Goal: Information Seeking & Learning: Find contact information

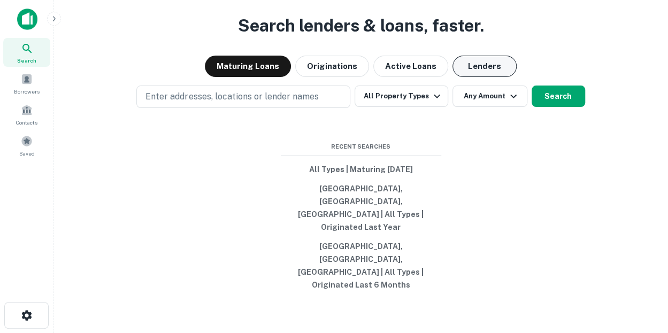
click at [484, 77] on button "Lenders" at bounding box center [484, 66] width 64 height 21
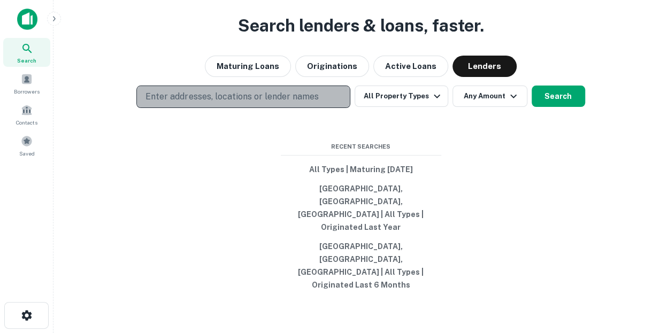
click at [273, 103] on p "Enter addresses, locations or lender names" at bounding box center [231, 96] width 173 height 13
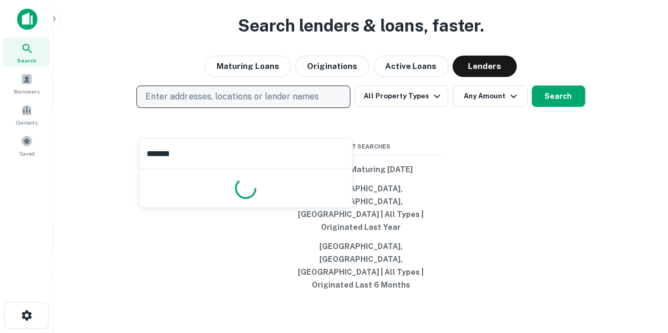
type input "********"
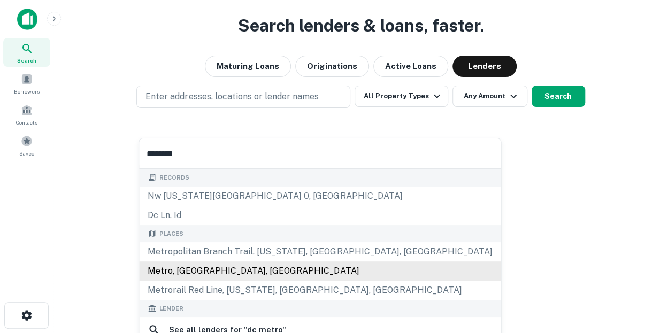
click at [183, 274] on div "Metro, [GEOGRAPHIC_DATA], [GEOGRAPHIC_DATA]" at bounding box center [319, 270] width 361 height 19
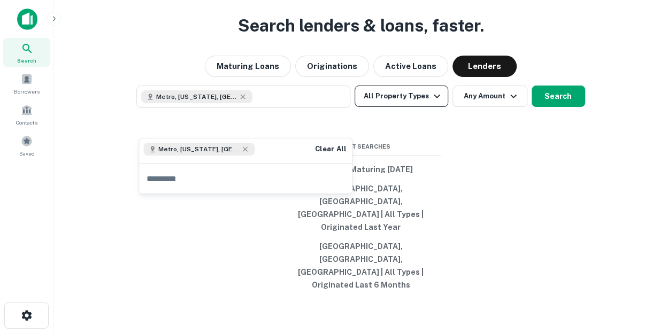
click at [411, 107] on button "All Property Types" at bounding box center [401, 96] width 93 height 21
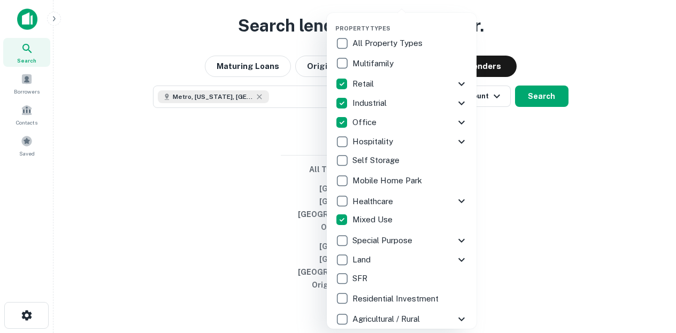
click at [503, 156] on div at bounding box center [338, 166] width 676 height 333
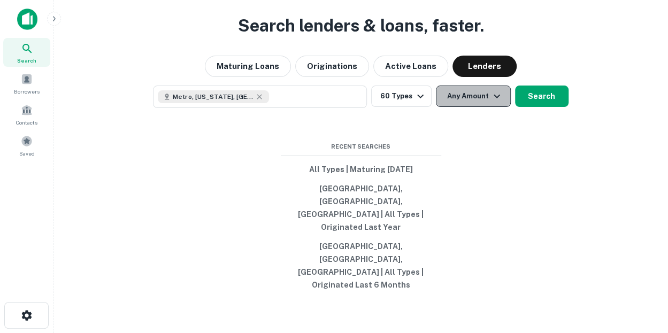
click at [487, 107] on button "Any Amount" at bounding box center [473, 96] width 75 height 21
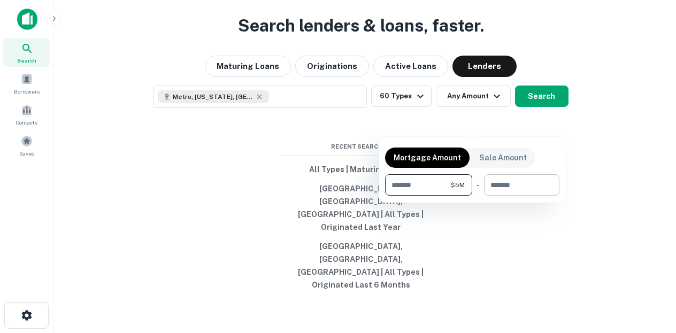
type input "*******"
click at [528, 187] on input "number" at bounding box center [518, 184] width 68 height 21
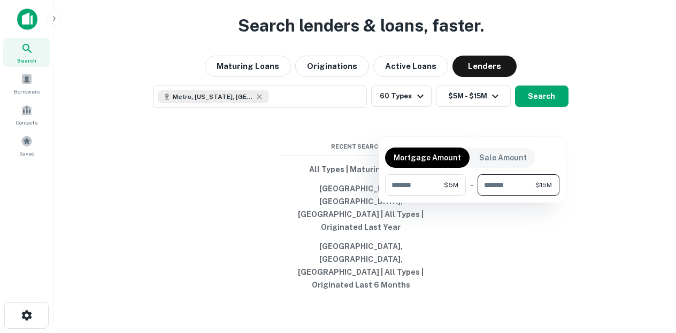
type input "********"
click at [552, 122] on div at bounding box center [338, 166] width 676 height 333
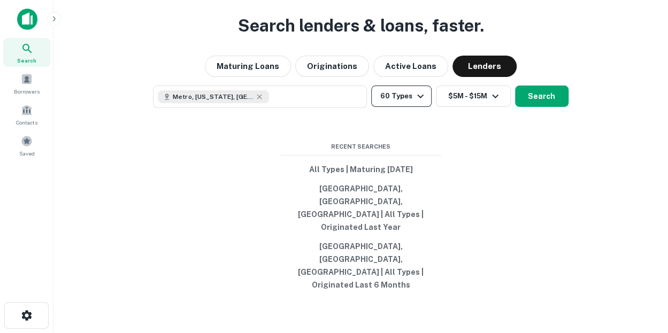
click at [417, 103] on icon "button" at bounding box center [420, 96] width 13 height 13
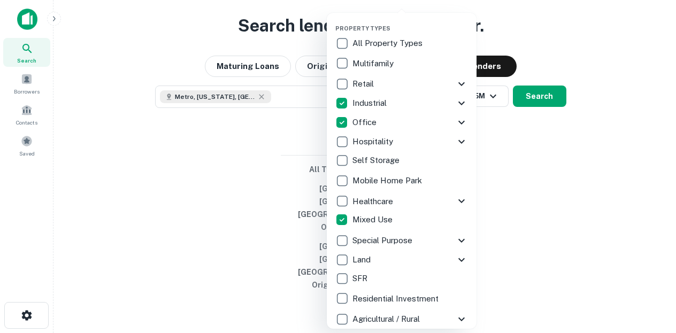
click at [363, 215] on p "Mixed Use" at bounding box center [373, 219] width 42 height 13
click at [599, 170] on div at bounding box center [338, 166] width 676 height 333
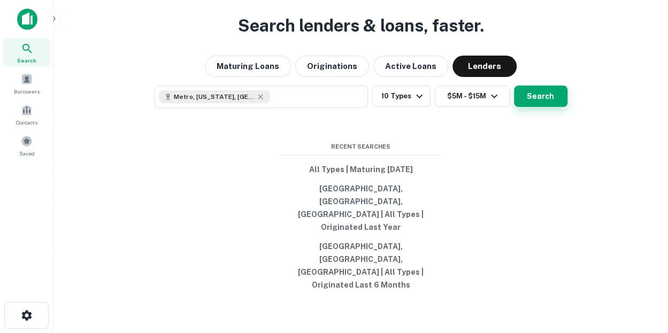
click at [541, 107] on button "Search" at bounding box center [540, 96] width 53 height 21
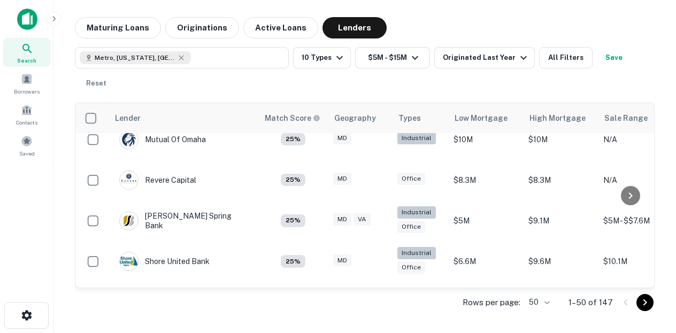
scroll to position [1900, 0]
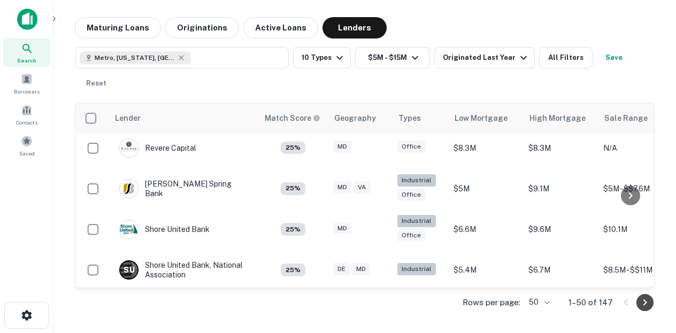
click at [648, 300] on icon "Go to next page" at bounding box center [644, 302] width 13 height 13
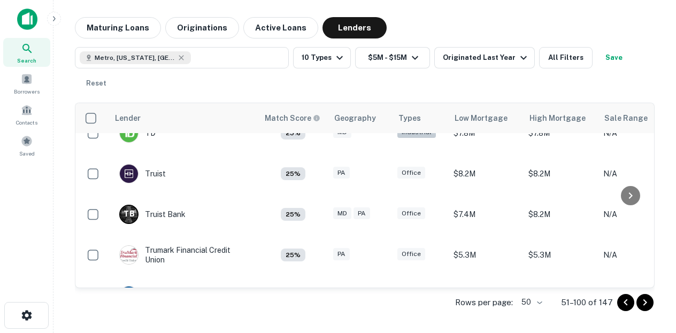
scroll to position [1887, 0]
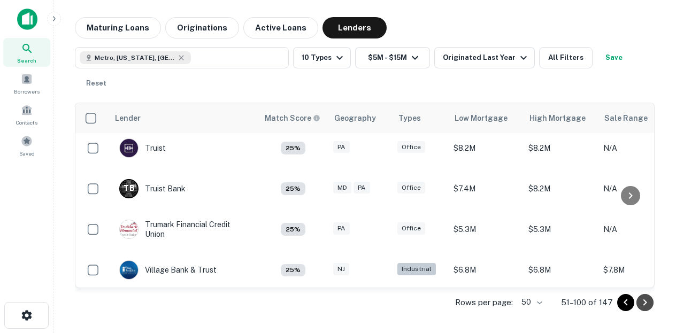
click at [645, 302] on icon "Go to next page" at bounding box center [645, 302] width 4 height 6
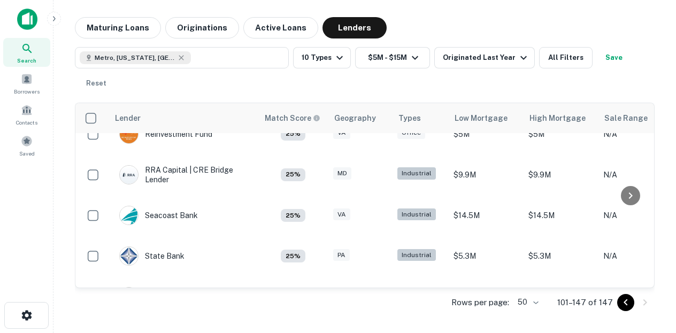
scroll to position [1452, 0]
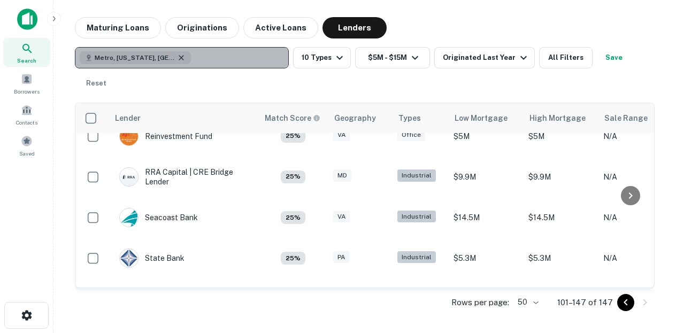
click at [184, 56] on icon "button" at bounding box center [181, 57] width 9 height 9
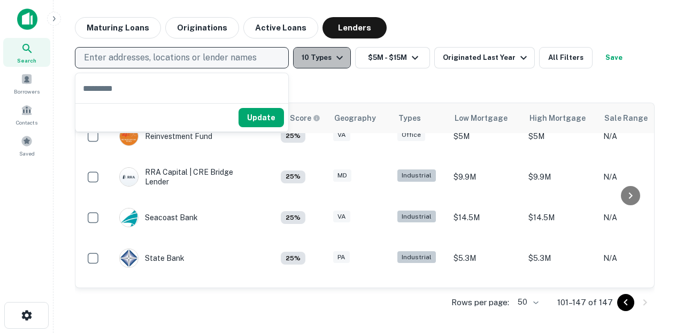
click at [333, 54] on icon "button" at bounding box center [339, 57] width 13 height 13
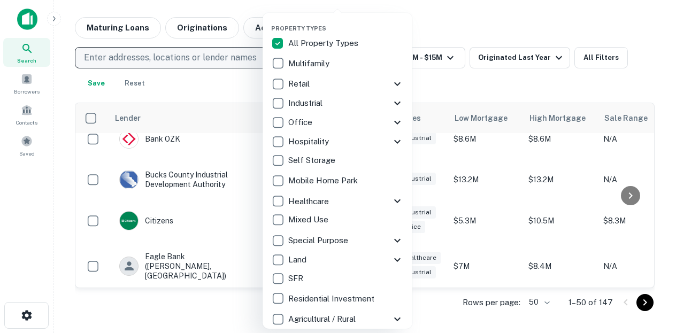
click at [517, 30] on div at bounding box center [338, 166] width 676 height 333
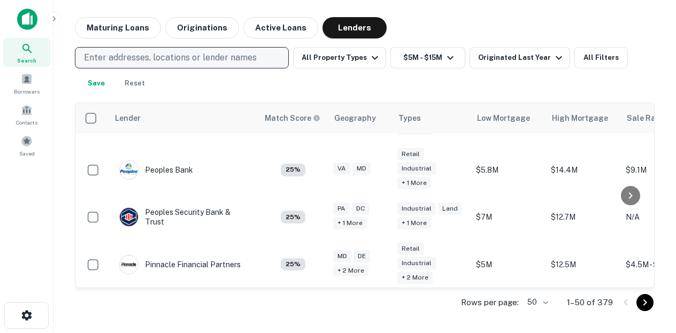
click at [159, 58] on p "Enter addresses, locations or lender names" at bounding box center [170, 57] width 173 height 13
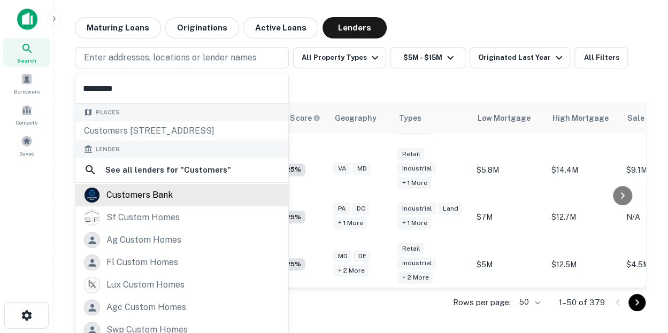
type input "*********"
click at [126, 199] on div "customers bank" at bounding box center [139, 195] width 66 height 16
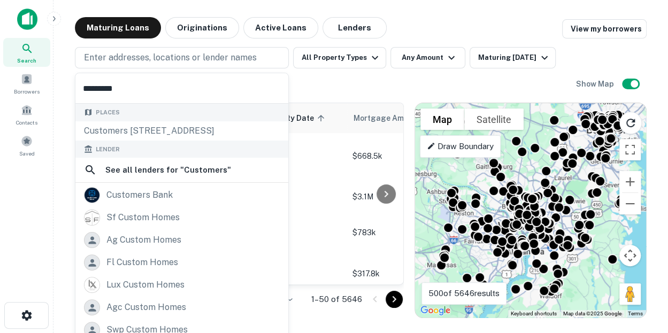
click at [351, 85] on div "Enter addresses, locations or lender names All Property Types Any Amount Maturi…" at bounding box center [325, 70] width 501 height 47
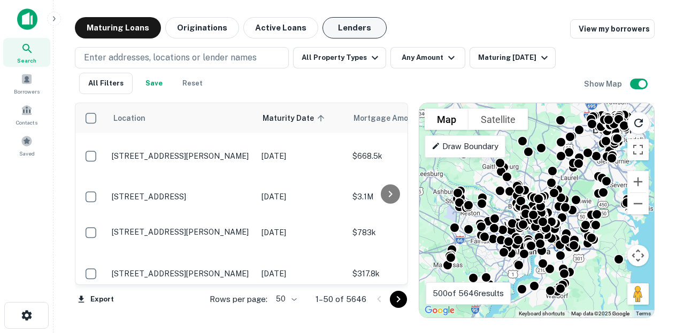
click at [342, 25] on button "Lenders" at bounding box center [354, 27] width 64 height 21
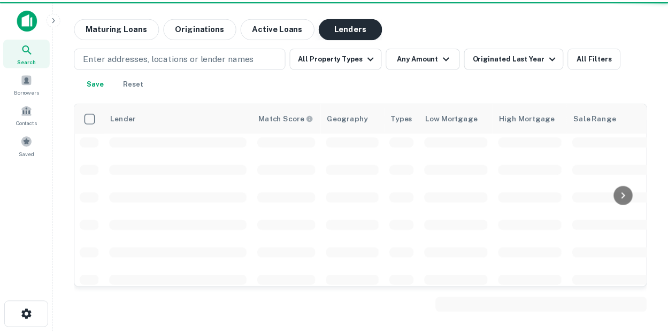
scroll to position [1452, 0]
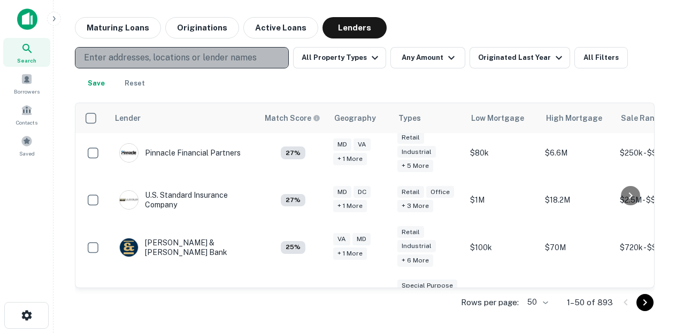
click at [172, 62] on p "Enter addresses, locations or lender names" at bounding box center [170, 57] width 173 height 13
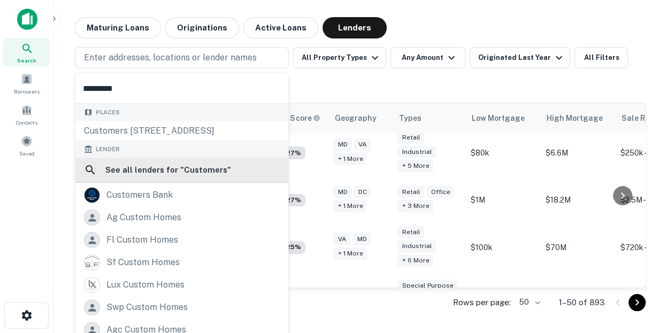
click at [167, 182] on div "See all lenders for " Customers "" at bounding box center [181, 170] width 213 height 25
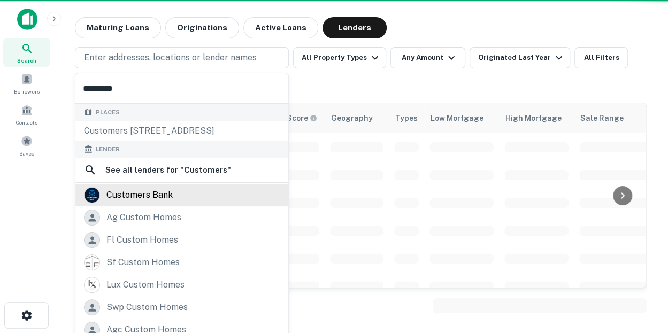
click at [164, 191] on div "customers bank" at bounding box center [139, 195] width 66 height 16
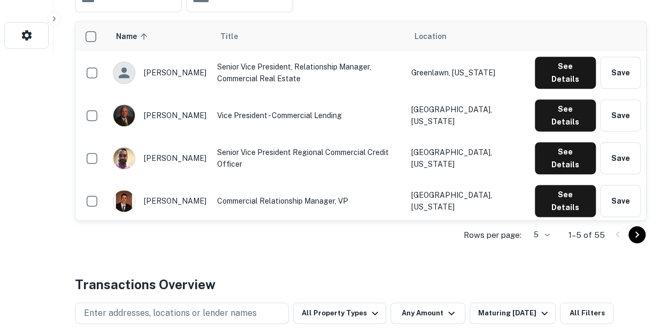
scroll to position [281, 0]
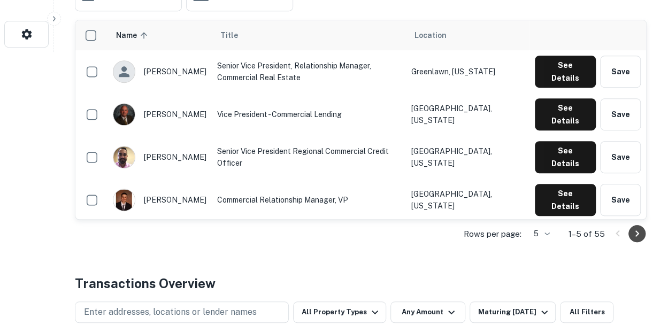
click at [637, 232] on icon "Go to next page" at bounding box center [637, 233] width 4 height 6
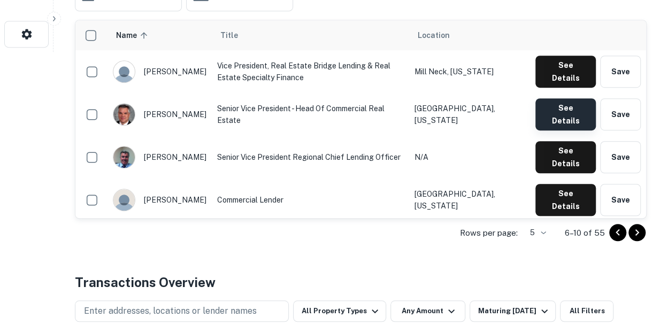
click at [558, 98] on button "See Details" at bounding box center [565, 114] width 60 height 32
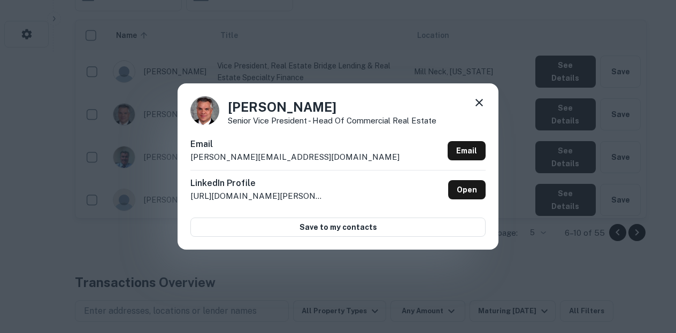
click at [480, 101] on icon at bounding box center [479, 102] width 13 height 13
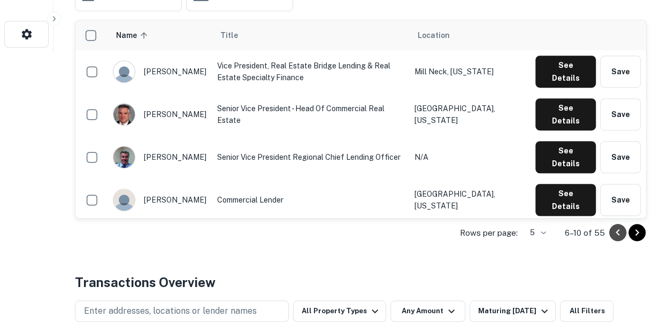
click at [614, 229] on icon "Go to previous page" at bounding box center [617, 232] width 13 height 13
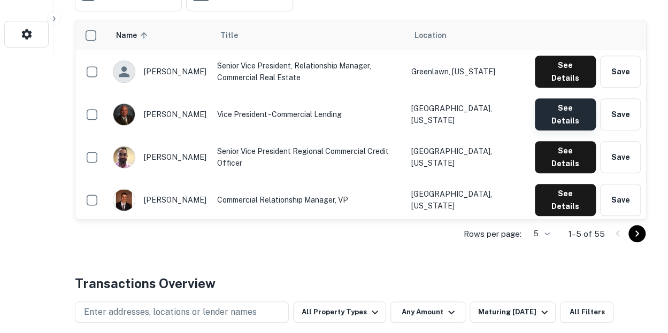
click at [575, 98] on button "See Details" at bounding box center [565, 114] width 61 height 32
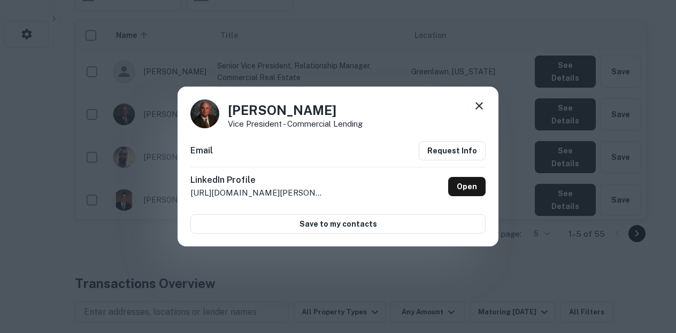
click at [479, 101] on icon at bounding box center [479, 105] width 13 height 13
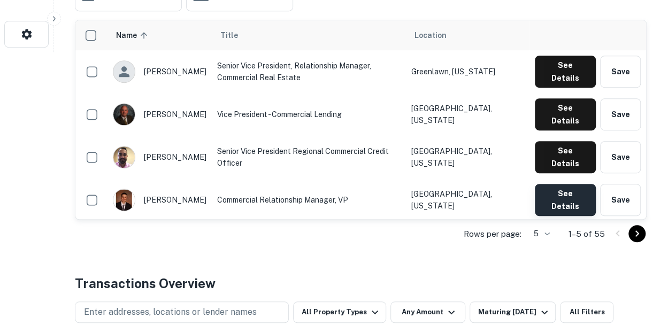
click at [569, 184] on button "See Details" at bounding box center [565, 200] width 61 height 32
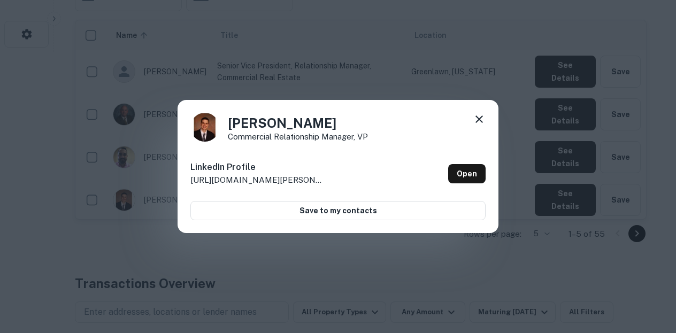
click at [479, 116] on icon at bounding box center [479, 119] width 13 height 13
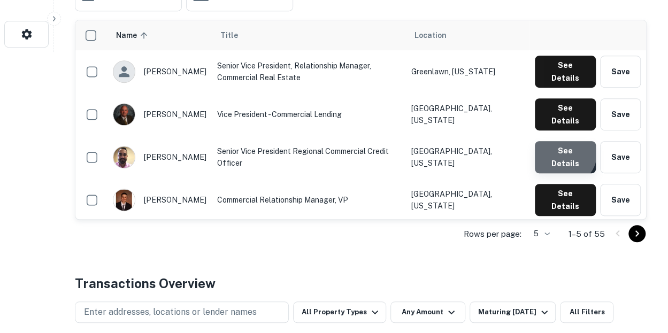
click at [565, 141] on button "See Details" at bounding box center [565, 157] width 61 height 32
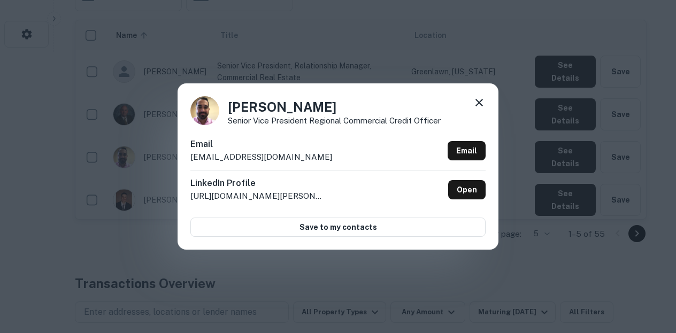
drag, startPoint x: 337, startPoint y: 109, endPoint x: 213, endPoint y: 112, distance: 124.1
click at [213, 112] on div "[PERSON_NAME] Senior Vice President Regional Commercial Credit Officer" at bounding box center [337, 110] width 295 height 29
copy h4 "[PERSON_NAME]"
click at [483, 99] on icon at bounding box center [479, 102] width 13 height 13
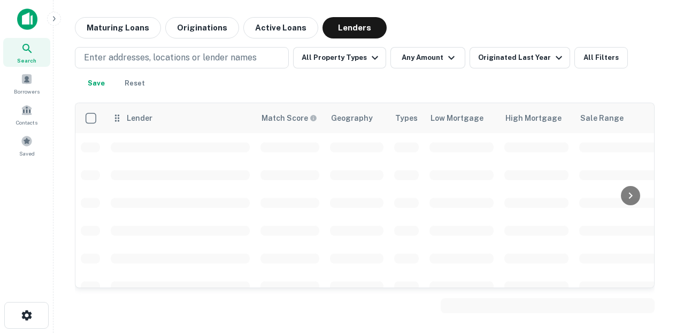
scroll to position [683, 0]
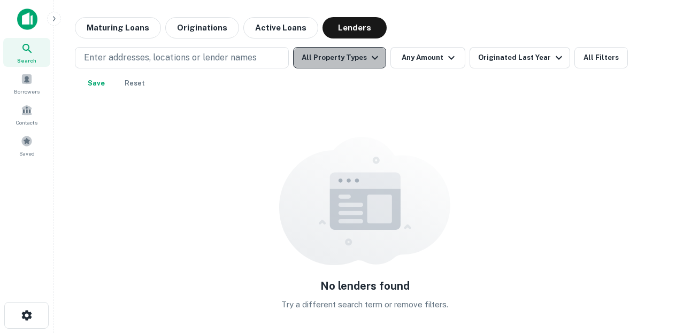
click at [352, 56] on button "All Property Types" at bounding box center [339, 57] width 93 height 21
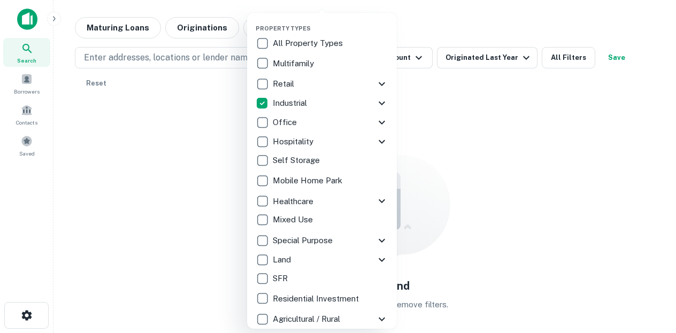
click at [447, 25] on div at bounding box center [338, 166] width 676 height 333
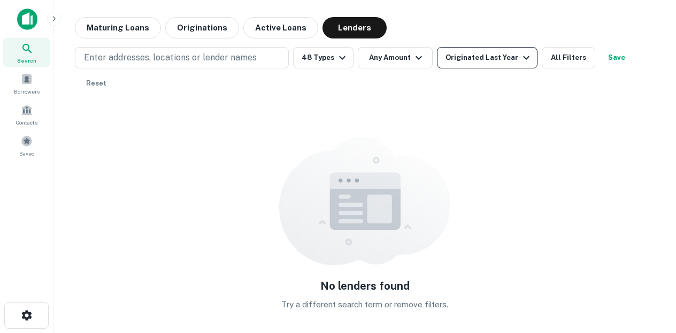
click at [506, 57] on div "Originated Last Year" at bounding box center [488, 57] width 87 height 13
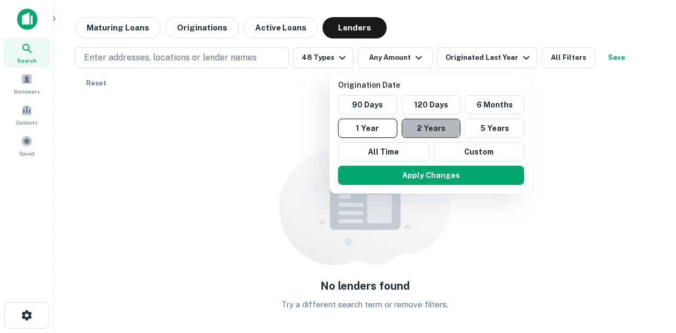
click at [441, 130] on button "2 Years" at bounding box center [431, 128] width 59 height 19
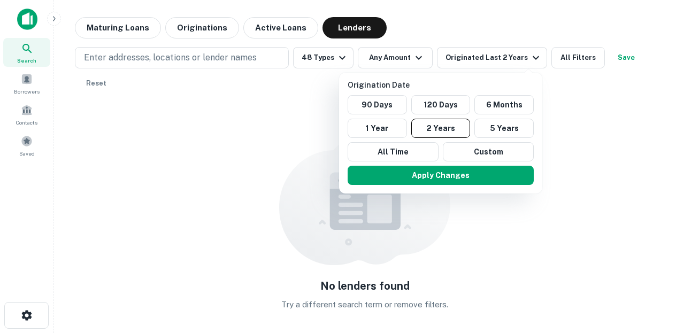
click at [389, 62] on div at bounding box center [338, 166] width 676 height 333
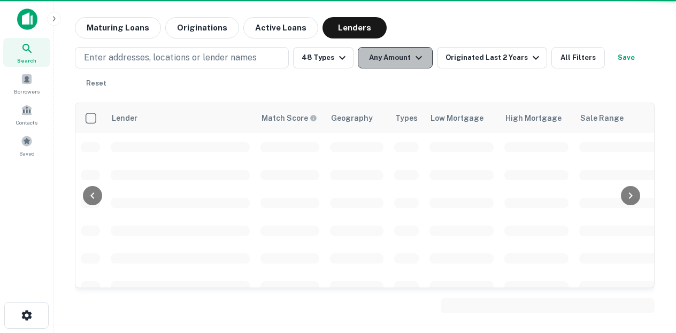
click at [396, 51] on button "Any Amount" at bounding box center [395, 57] width 75 height 21
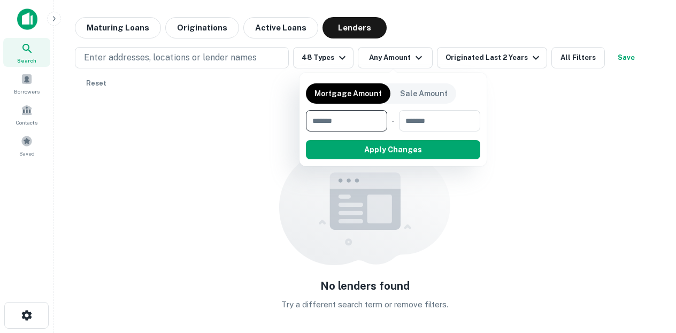
click at [348, 124] on input "number" at bounding box center [343, 120] width 74 height 21
type input "*******"
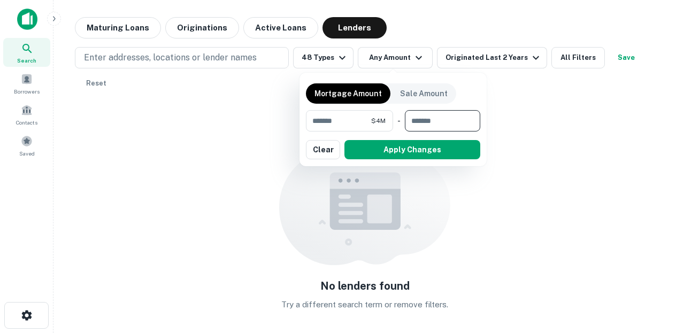
click at [429, 121] on input "number" at bounding box center [439, 120] width 68 height 21
type input "********"
click at [409, 148] on button "Apply Changes" at bounding box center [412, 149] width 136 height 19
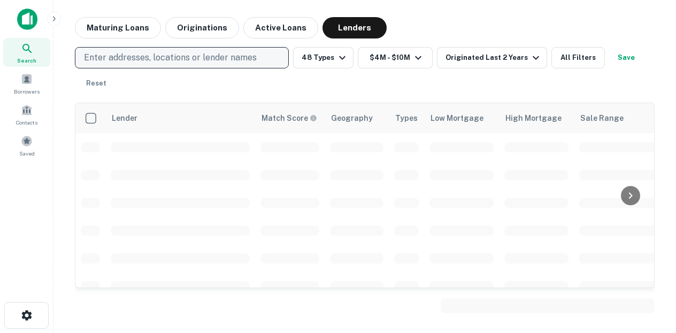
click at [176, 57] on p "Enter addresses, locations or lender names" at bounding box center [170, 57] width 173 height 13
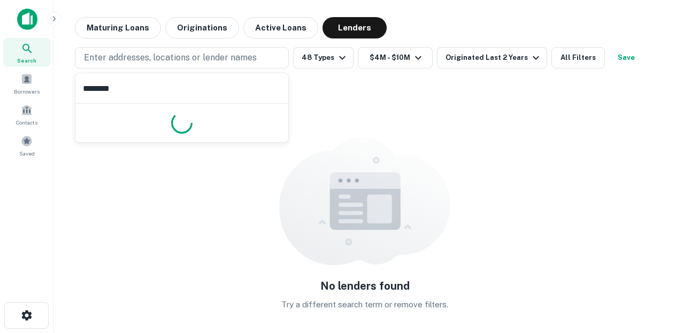
type input "********"
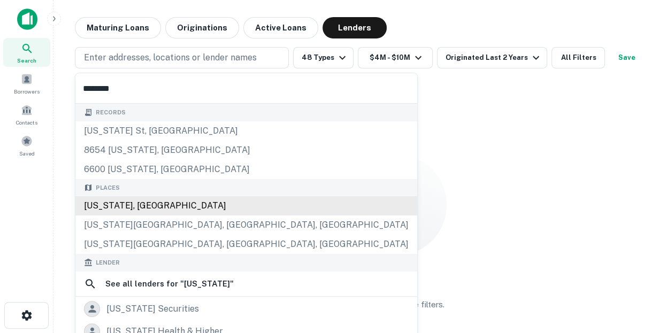
click at [118, 210] on div "[US_STATE], [GEOGRAPHIC_DATA]" at bounding box center [246, 205] width 342 height 19
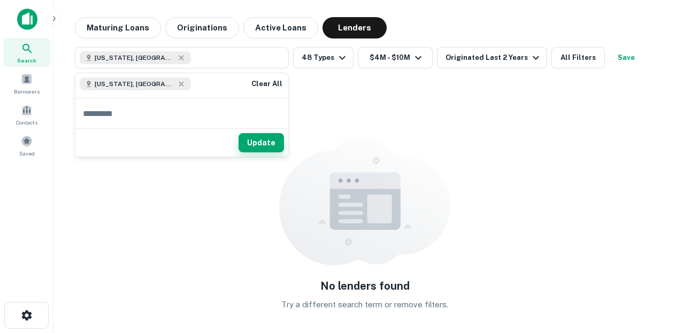
click at [258, 141] on button "Update" at bounding box center [260, 142] width 45 height 19
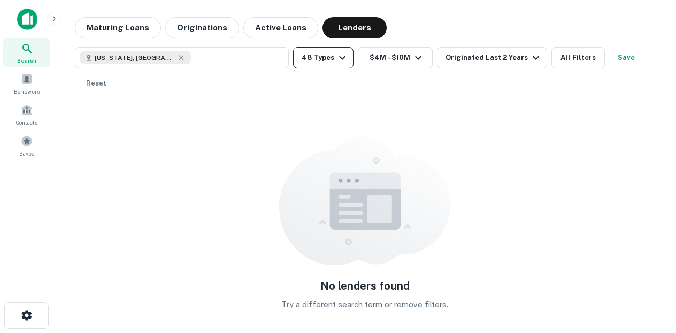
drag, startPoint x: 266, startPoint y: 25, endPoint x: 325, endPoint y: 51, distance: 64.2
click at [325, 51] on div "Maturing Loans Originations Active Loans Lenders [US_STATE], [GEOGRAPHIC_DATA] …" at bounding box center [365, 167] width 580 height 301
click at [316, 63] on button "48 Types" at bounding box center [323, 57] width 60 height 21
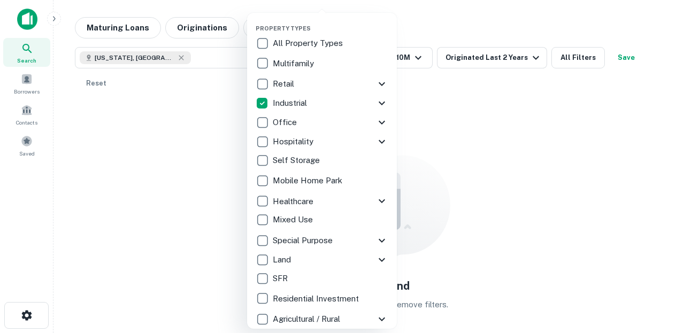
click at [383, 101] on icon at bounding box center [381, 103] width 13 height 13
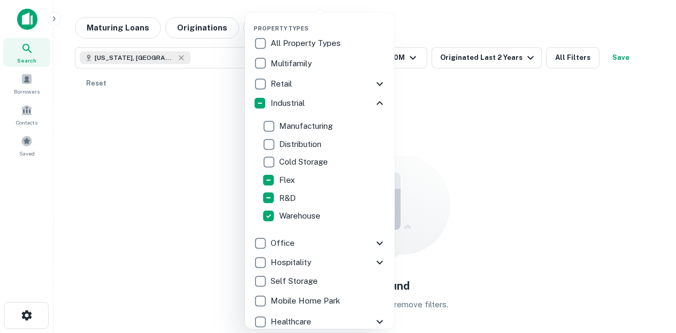
click at [428, 129] on div at bounding box center [338, 166] width 676 height 333
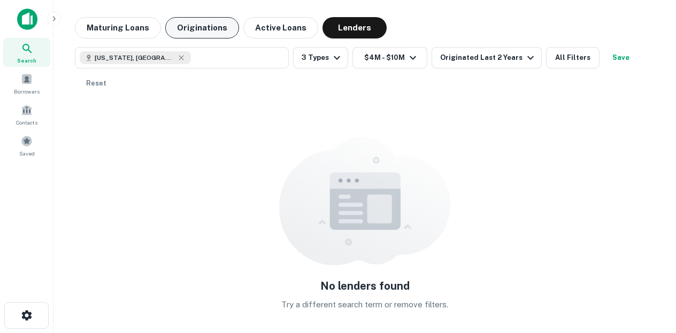
click at [194, 29] on button "Originations" at bounding box center [202, 27] width 74 height 21
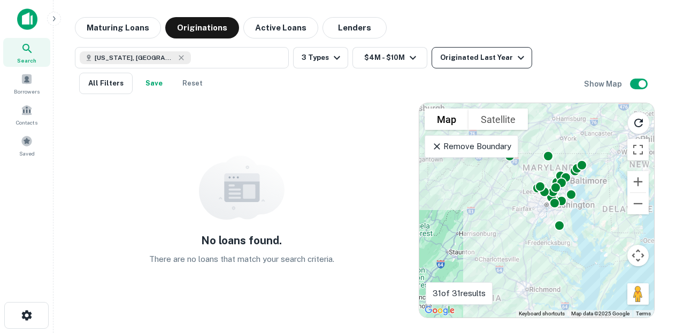
click at [495, 57] on div "Originated Last Year" at bounding box center [483, 57] width 87 height 13
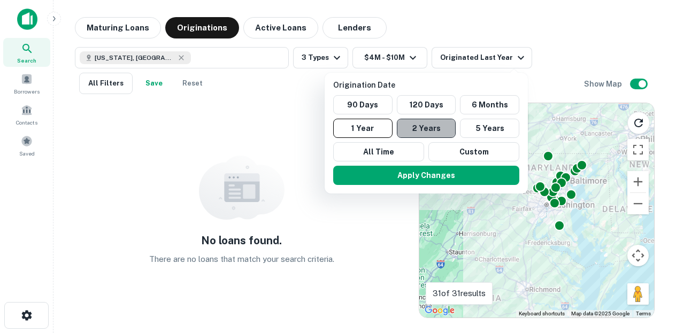
click at [434, 125] on button "2 Years" at bounding box center [426, 128] width 59 height 19
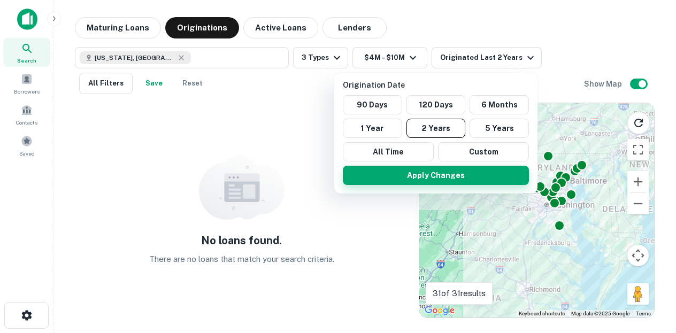
click at [461, 172] on button "Apply Changes" at bounding box center [436, 175] width 186 height 19
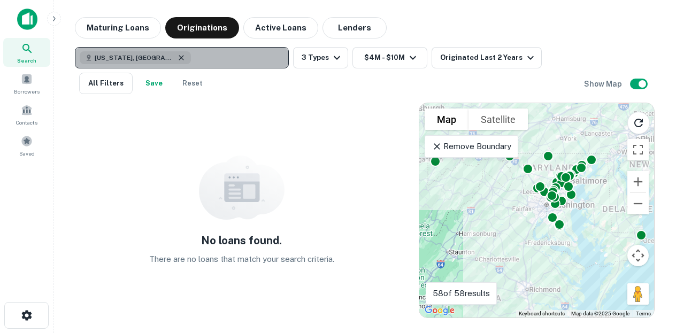
click at [179, 58] on icon "button" at bounding box center [181, 57] width 5 height 5
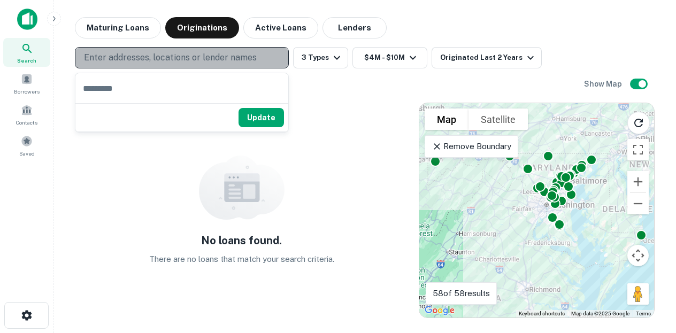
click at [138, 54] on p "Enter addresses, locations or lender names" at bounding box center [170, 57] width 173 height 13
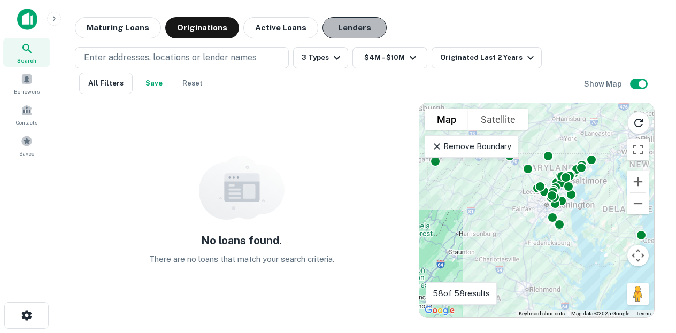
click at [342, 28] on button "Lenders" at bounding box center [354, 27] width 64 height 21
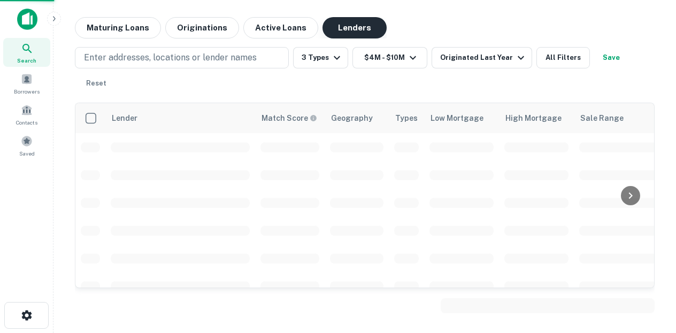
scroll to position [622, 0]
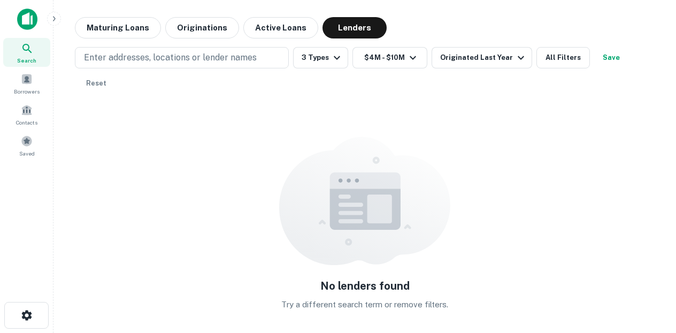
click at [29, 18] on img at bounding box center [27, 19] width 20 height 21
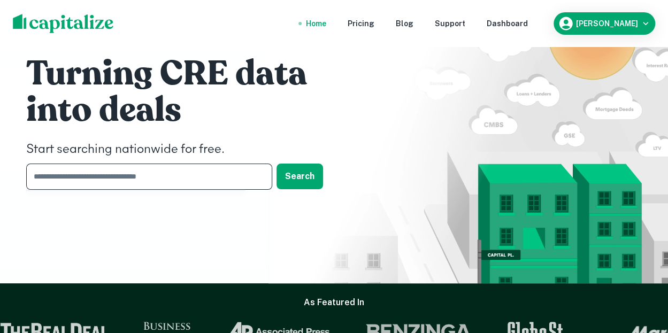
click at [156, 180] on input "text" at bounding box center [145, 177] width 238 height 26
type input "********"
click at [68, 199] on div at bounding box center [136, 209] width 218 height 39
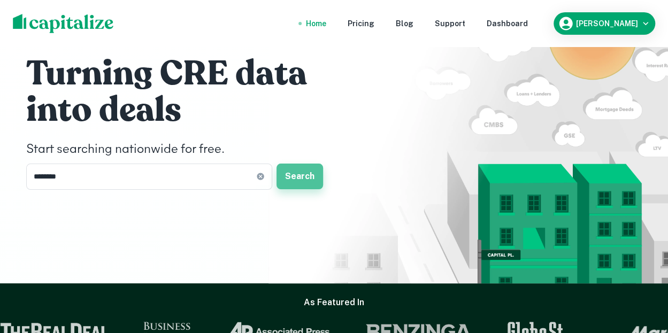
click at [298, 174] on button "Search" at bounding box center [299, 177] width 47 height 26
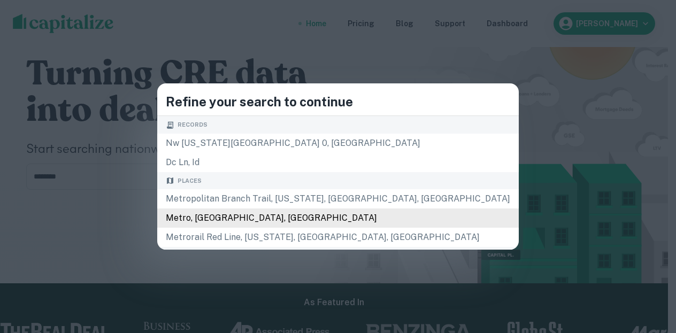
click at [261, 218] on div "Places Metropolitan Branch Trail, Washington, DC, USA Metro, DC, USA Metrorail …" at bounding box center [337, 209] width 361 height 75
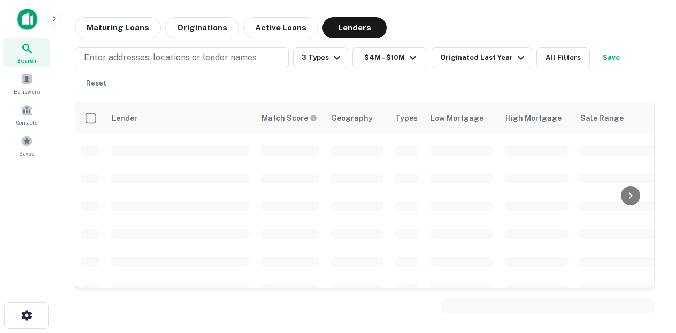
scroll to position [720, 0]
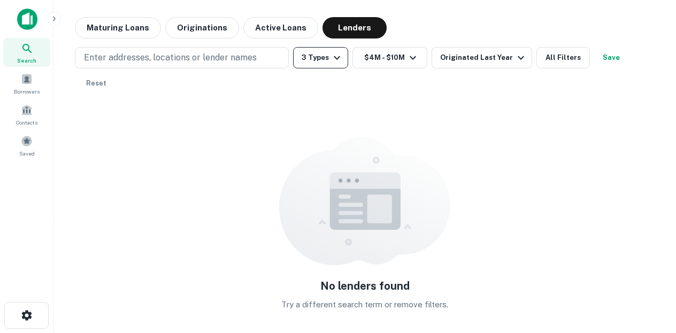
click at [335, 56] on icon "button" at bounding box center [336, 57] width 13 height 13
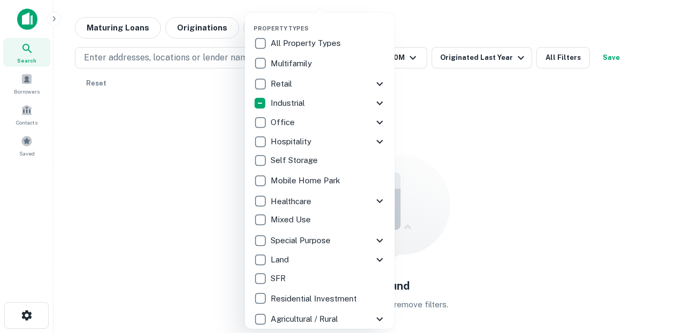
click at [444, 39] on div at bounding box center [338, 166] width 676 height 333
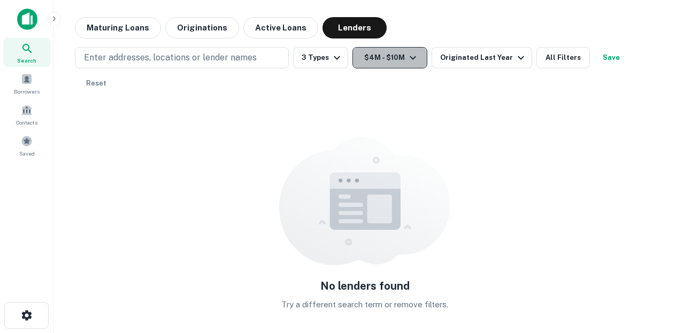
click at [399, 56] on button "$4M - $10M" at bounding box center [389, 57] width 75 height 21
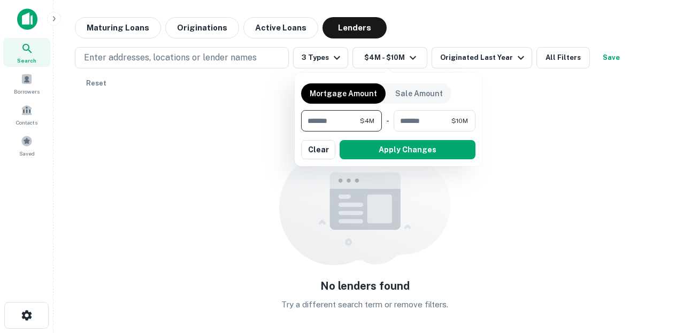
click at [468, 51] on div at bounding box center [338, 166] width 676 height 333
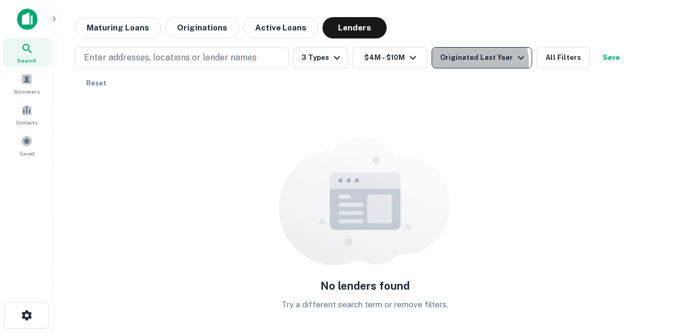
click at [465, 63] on div "Originated Last Year" at bounding box center [483, 57] width 87 height 13
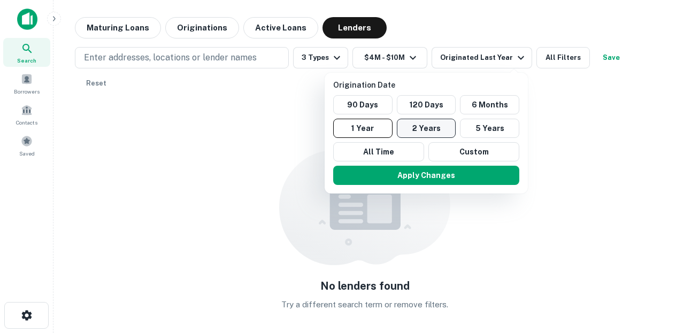
click at [445, 136] on button "2 Years" at bounding box center [426, 128] width 59 height 19
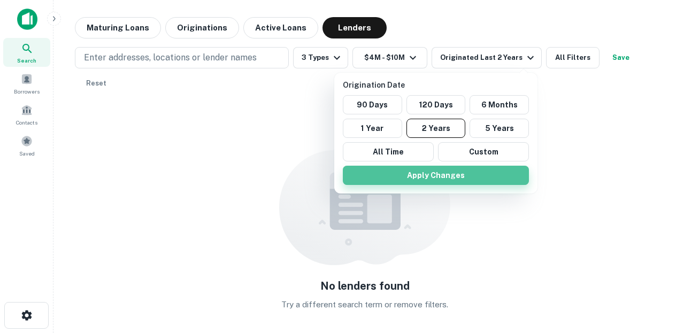
click at [453, 176] on button "Apply Changes" at bounding box center [436, 175] width 186 height 19
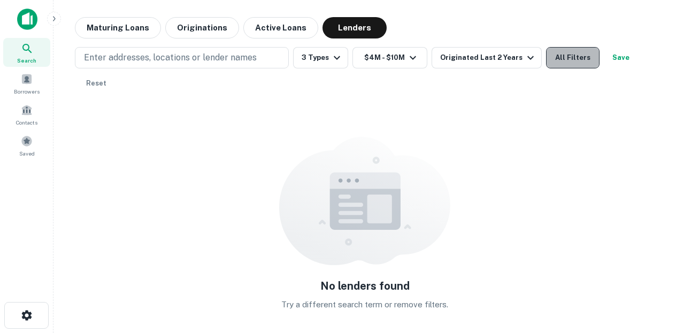
click at [563, 58] on button "All Filters" at bounding box center [572, 57] width 53 height 21
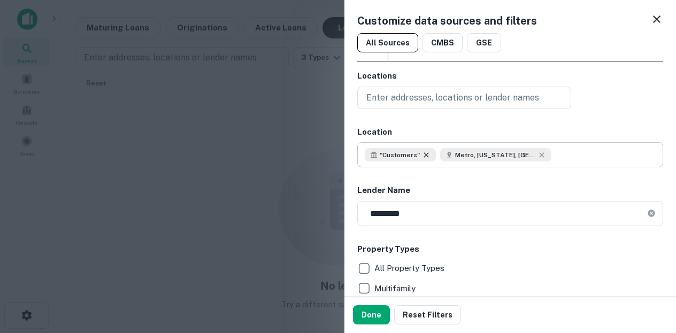
click at [426, 157] on icon at bounding box center [426, 155] width 9 height 9
click at [650, 16] on icon at bounding box center [656, 19] width 13 height 13
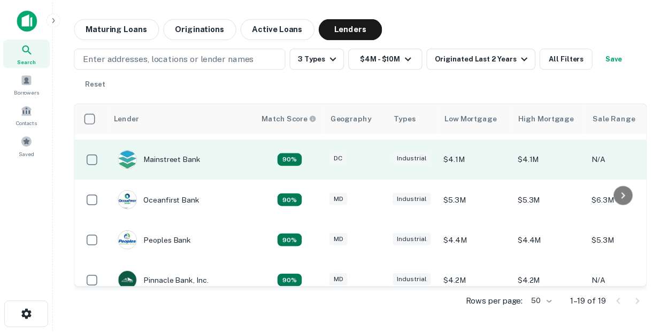
scroll to position [239, 0]
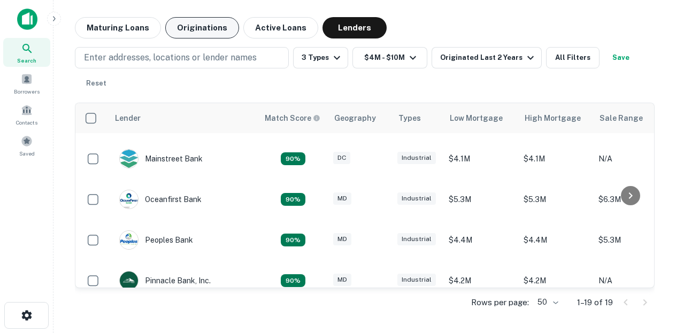
click at [191, 27] on button "Originations" at bounding box center [202, 27] width 74 height 21
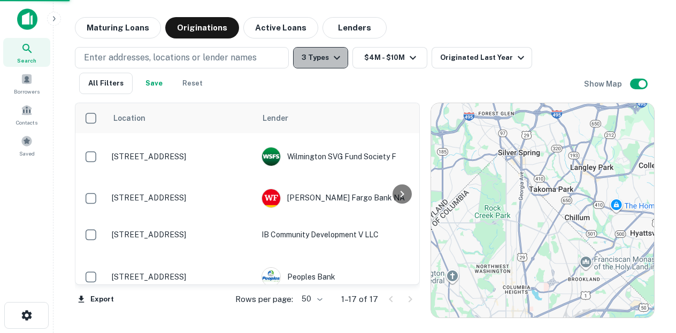
click at [332, 56] on icon "button" at bounding box center [336, 57] width 13 height 13
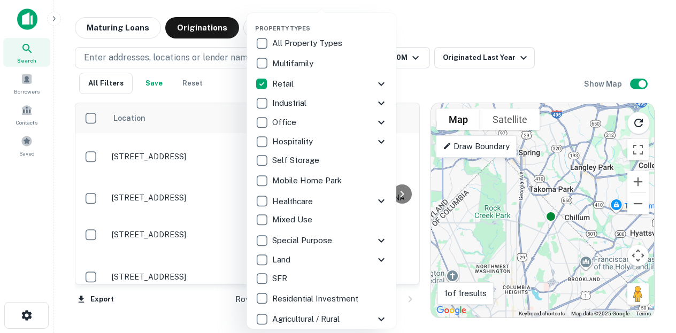
click at [376, 85] on icon at bounding box center [381, 84] width 13 height 13
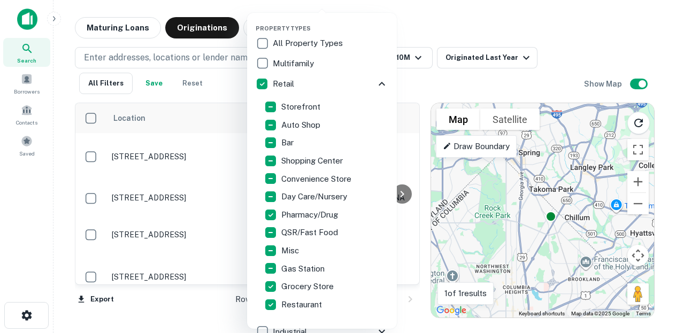
click at [379, 83] on icon at bounding box center [382, 84] width 6 height 4
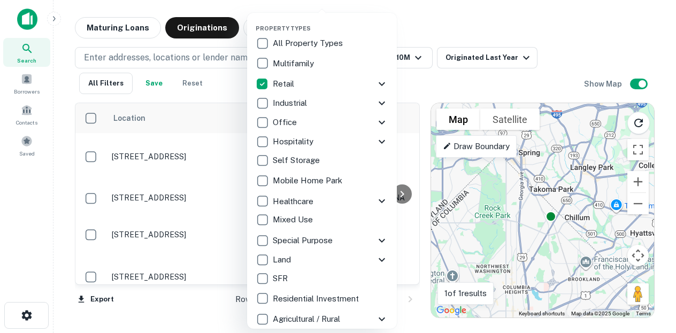
click at [491, 20] on div at bounding box center [338, 166] width 676 height 333
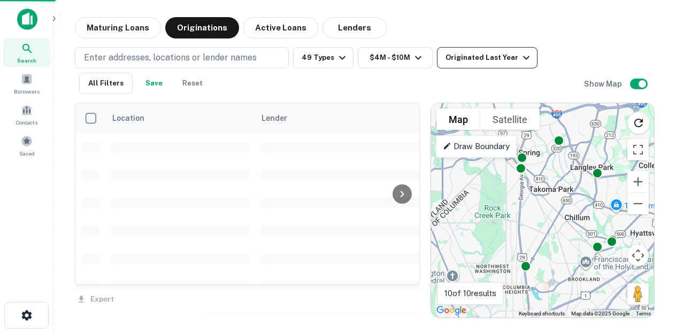
click at [478, 56] on div "Originated Last Year" at bounding box center [488, 57] width 87 height 13
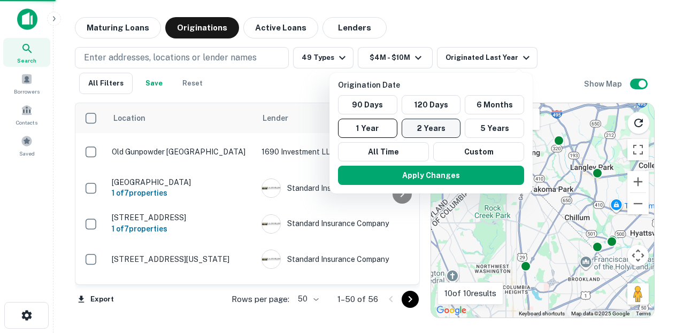
click at [433, 125] on button "2 Years" at bounding box center [431, 128] width 59 height 19
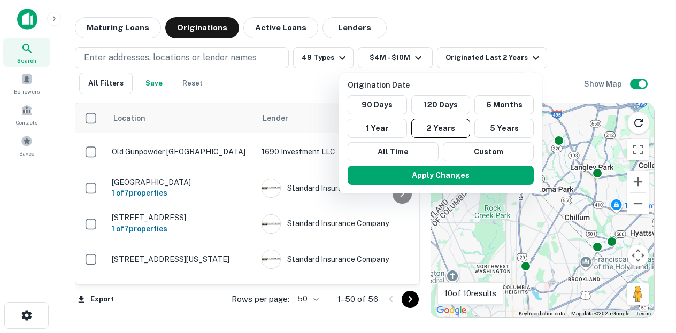
click at [202, 57] on div at bounding box center [338, 166] width 676 height 333
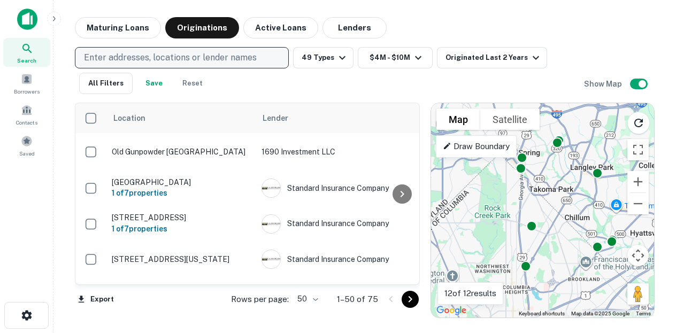
click at [161, 55] on p "Enter addresses, locations or lender names" at bounding box center [170, 57] width 173 height 13
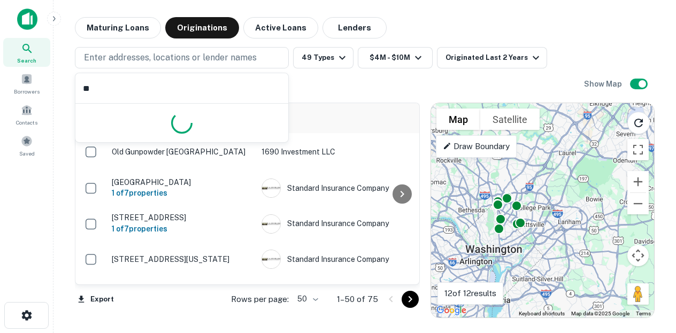
type input "*"
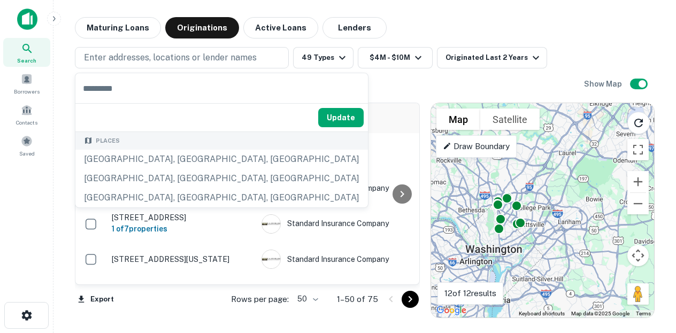
click at [330, 89] on div "Enter addresses, locations or lender names 49 Types $4M - $10M Originated Last …" at bounding box center [329, 70] width 509 height 47
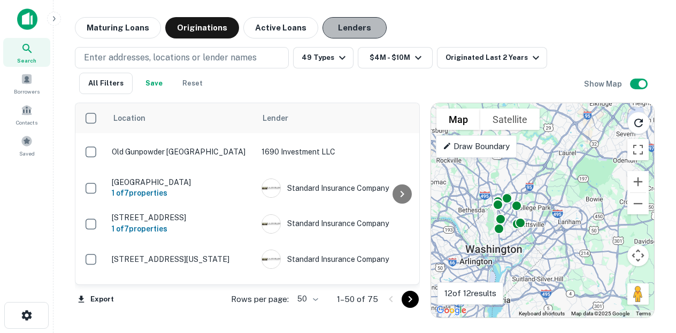
click at [349, 33] on button "Lenders" at bounding box center [354, 27] width 64 height 21
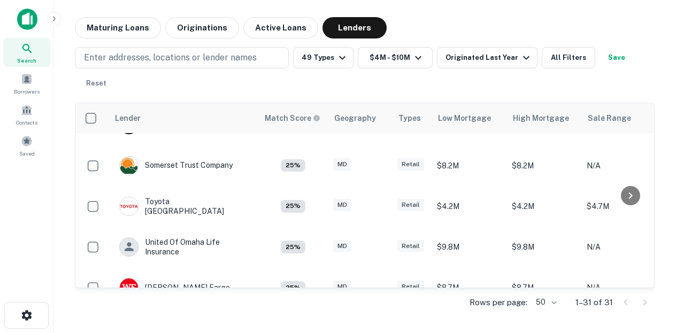
scroll to position [1114, 0]
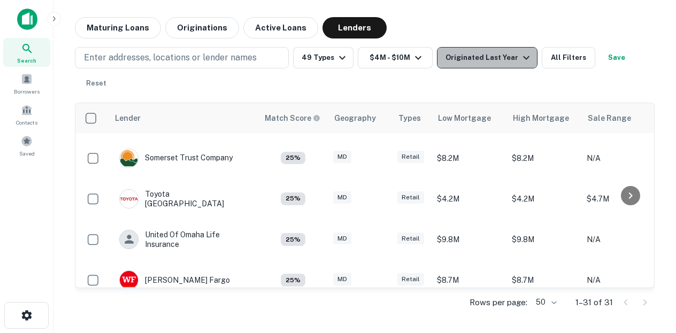
click at [489, 60] on div "Originated Last Year" at bounding box center [488, 57] width 87 height 13
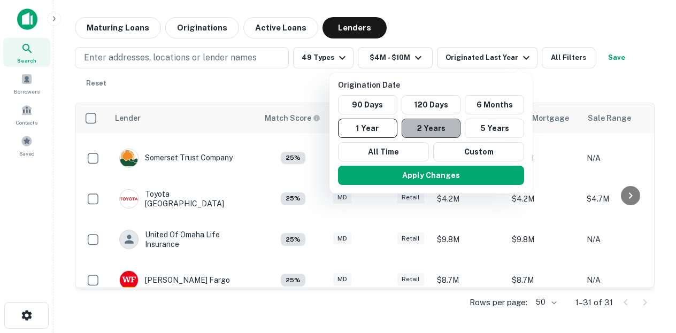
click at [444, 127] on button "2 Years" at bounding box center [431, 128] width 59 height 19
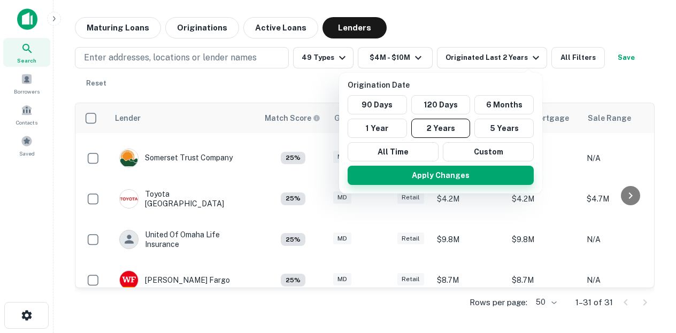
click at [452, 173] on button "Apply Changes" at bounding box center [441, 175] width 186 height 19
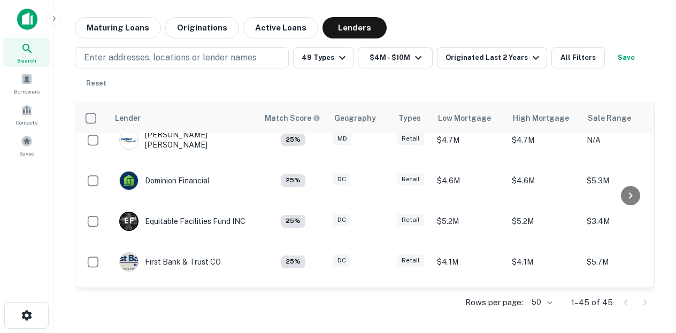
scroll to position [798, 0]
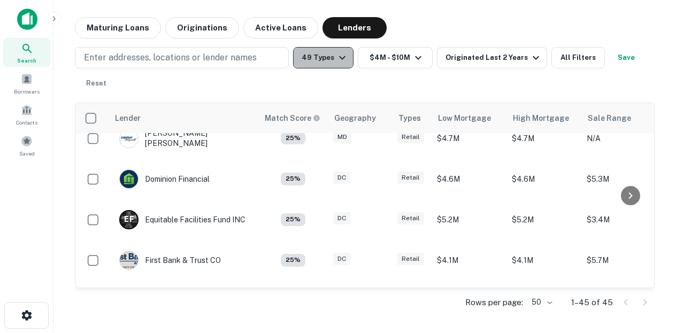
click at [329, 54] on button "49 Types" at bounding box center [323, 57] width 60 height 21
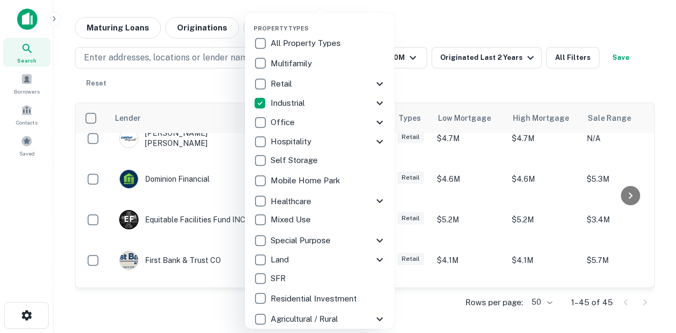
click at [213, 80] on div at bounding box center [338, 166] width 676 height 333
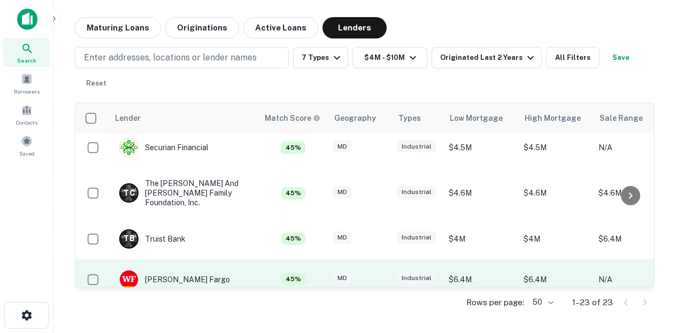
scroll to position [788, 0]
